Goal: Information Seeking & Learning: Find specific page/section

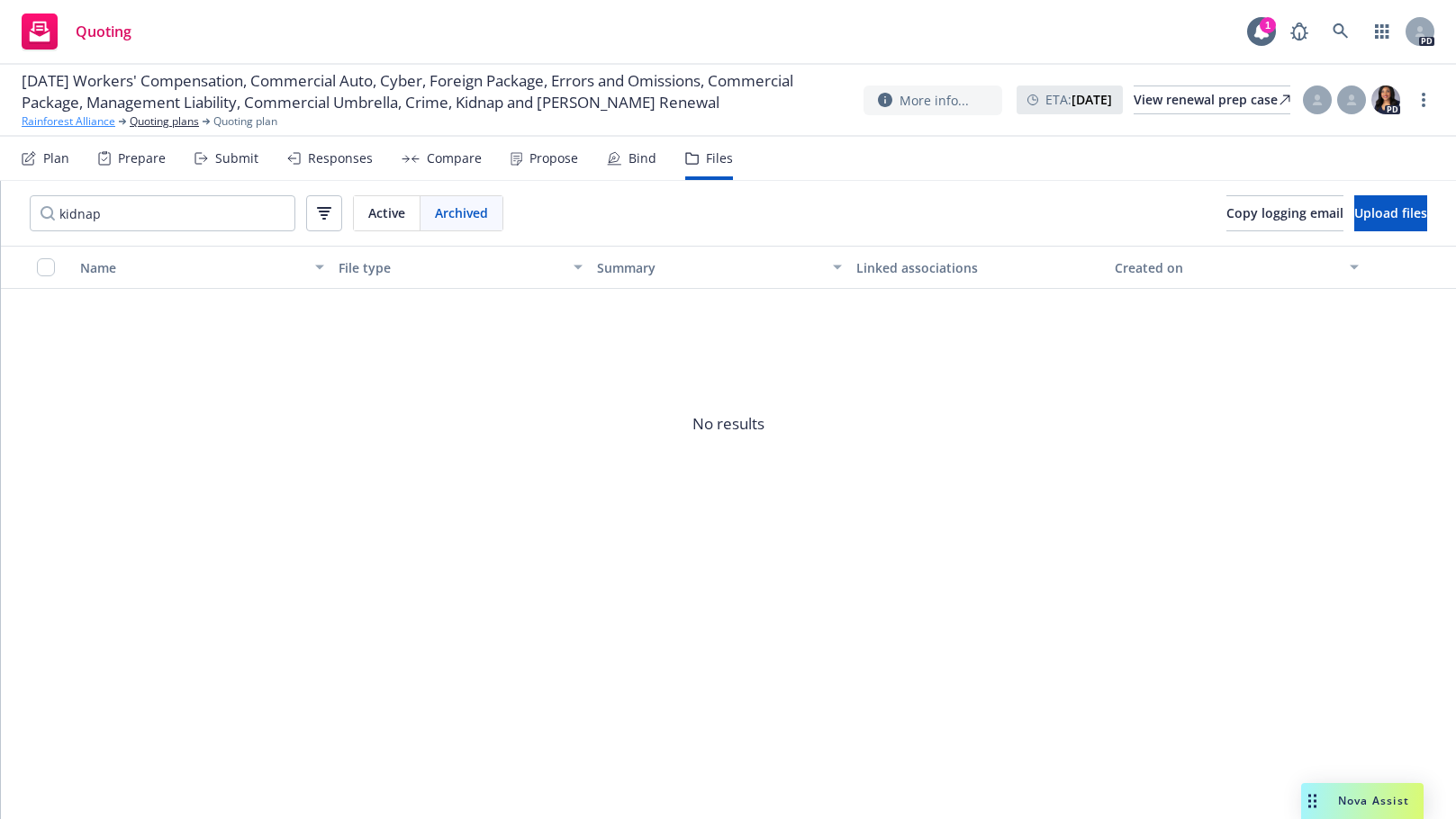
click at [65, 128] on link "Rainforest Alliance" at bounding box center [68, 121] width 94 height 16
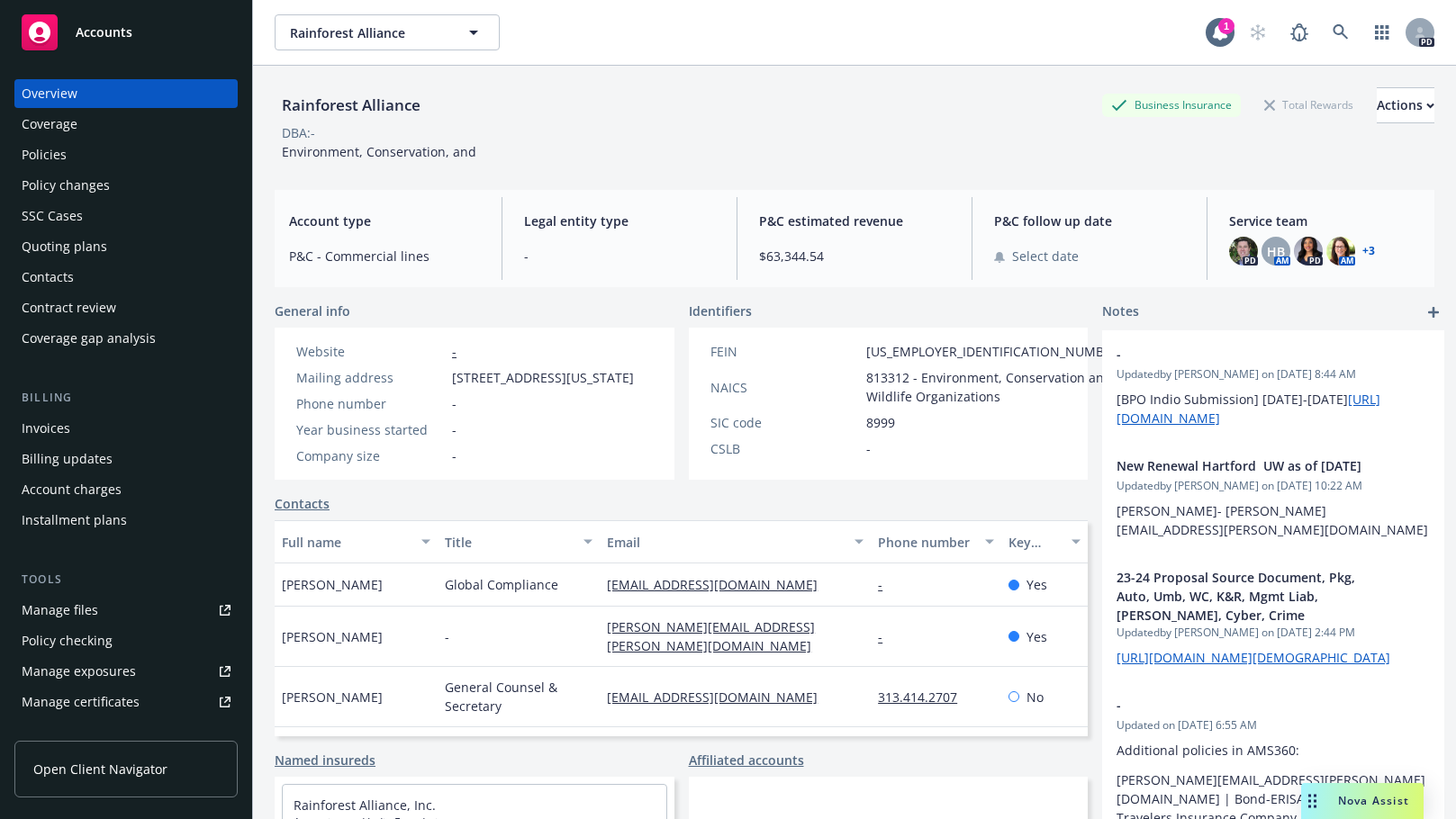
click at [46, 152] on div "Policies" at bounding box center [44, 154] width 45 height 28
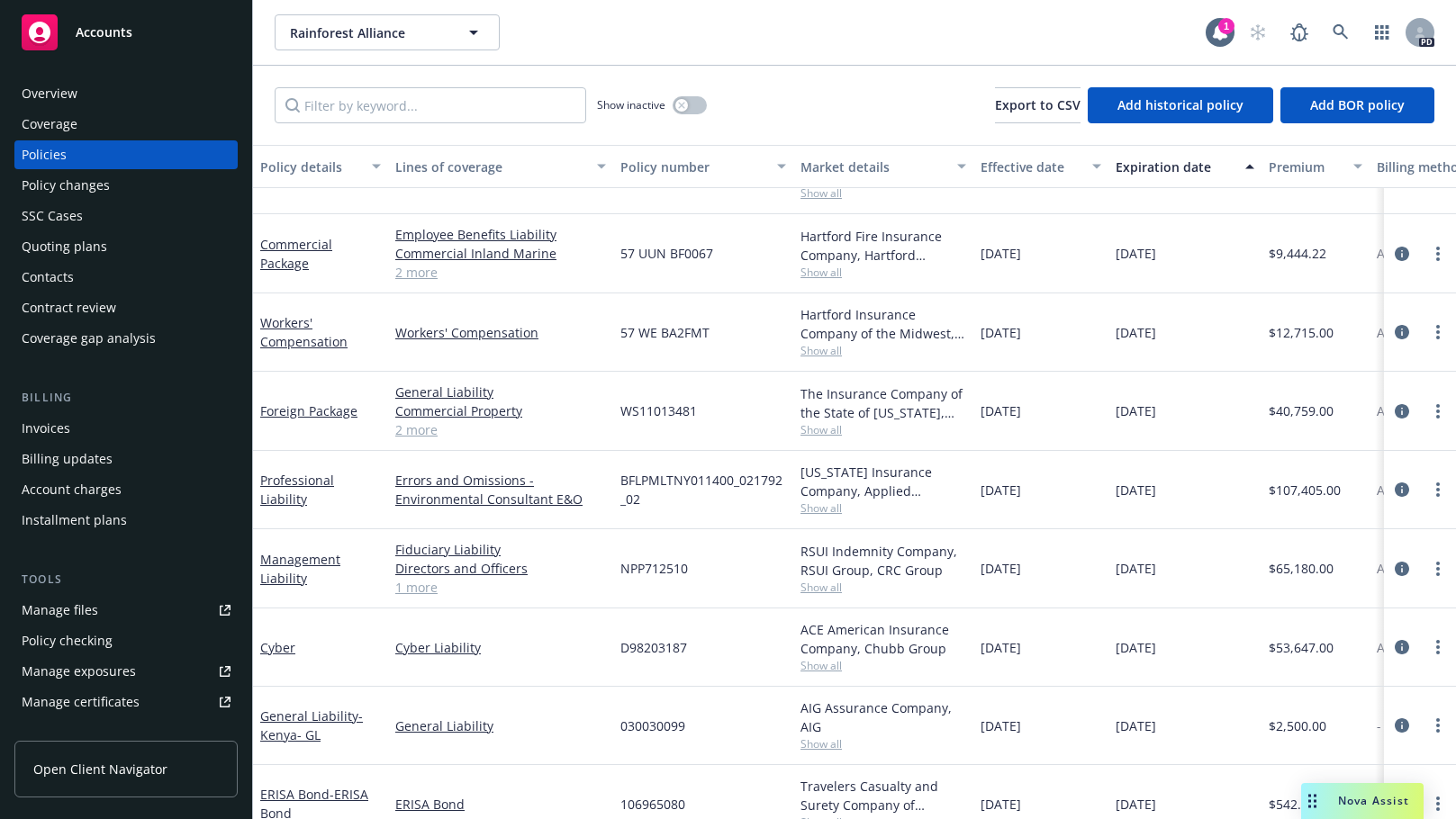
scroll to position [1242, 0]
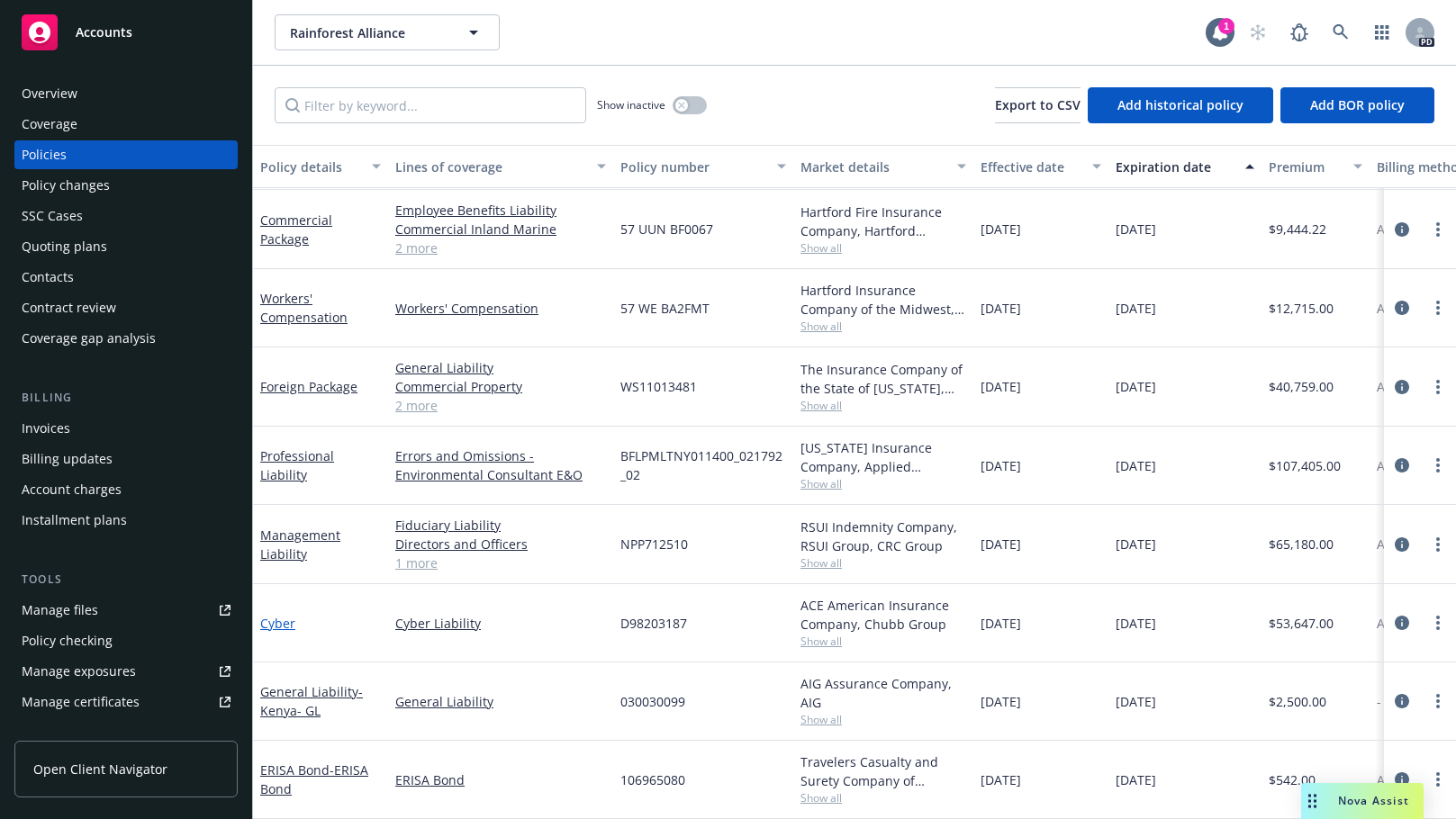
click at [280, 615] on link "Cyber" at bounding box center [277, 623] width 35 height 17
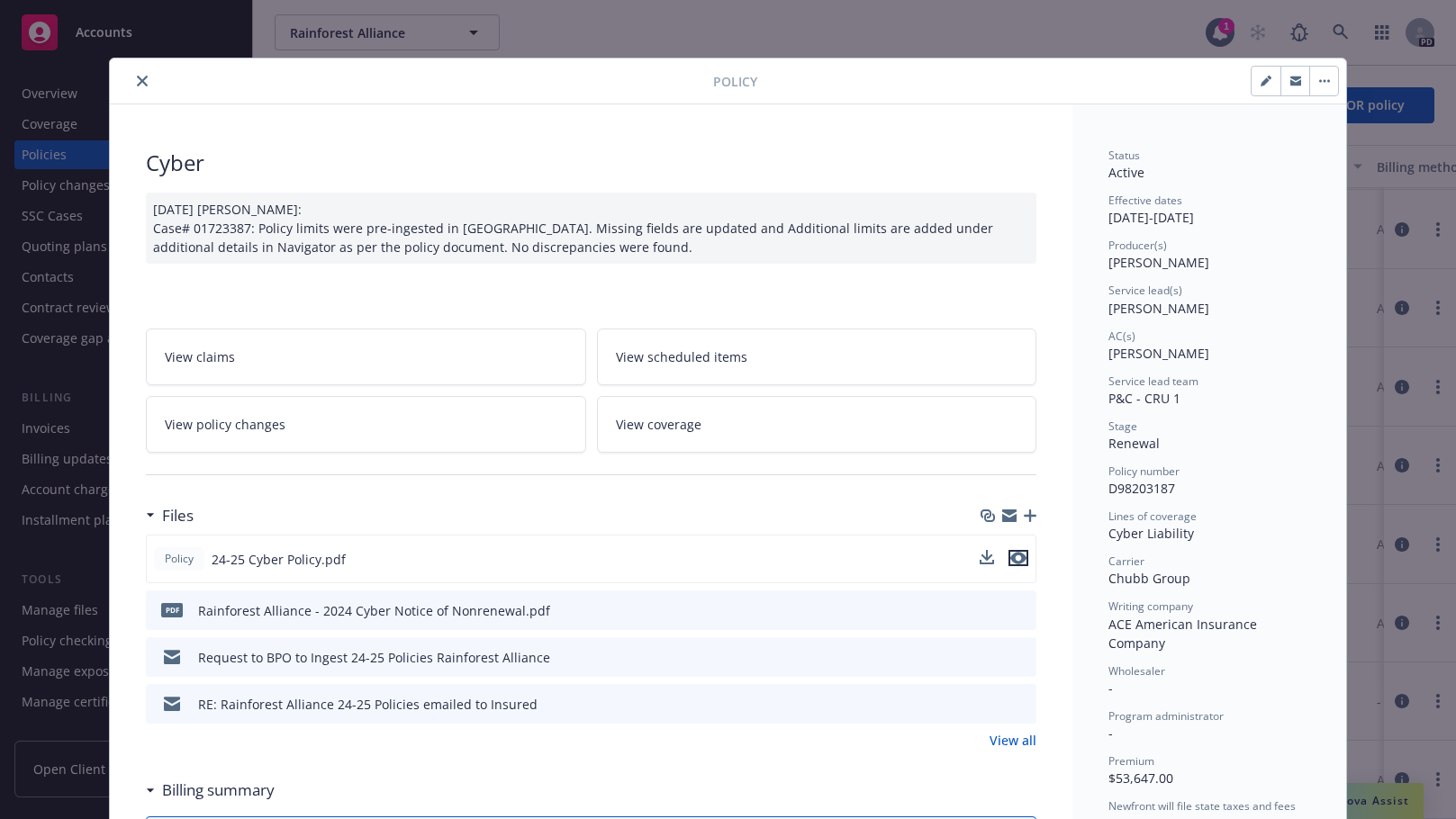
click at [1012, 558] on icon "preview file" at bounding box center [1018, 557] width 16 height 12
